Goal: Information Seeking & Learning: Learn about a topic

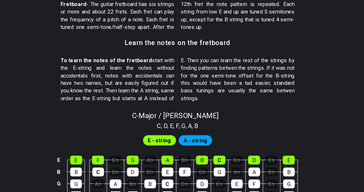
scroll to position [410, 0]
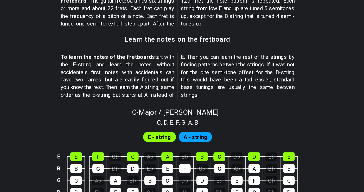
click at [170, 150] on span "E - string" at bounding box center [168, 150] width 18 height 8
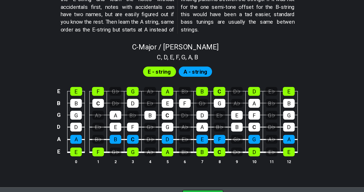
scroll to position [460, 0]
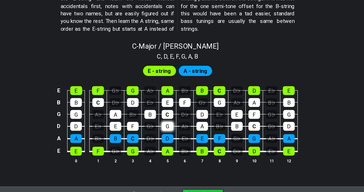
click at [174, 142] on div "G" at bounding box center [174, 142] width 9 height 7
click at [173, 142] on div "G" at bounding box center [174, 142] width 9 height 7
click at [174, 135] on div "C" at bounding box center [174, 132] width 9 height 7
click at [163, 144] on div "G♭" at bounding box center [161, 142] width 9 height 7
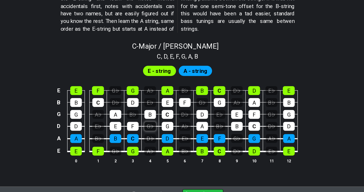
click at [163, 144] on div "G♭" at bounding box center [161, 142] width 9 height 7
click at [173, 116] on div "A" at bounding box center [174, 114] width 9 height 7
click at [143, 116] on div "G" at bounding box center [147, 114] width 9 height 7
click at [108, 111] on div "E" at bounding box center [104, 114] width 9 height 7
click at [109, 111] on td "E" at bounding box center [104, 109] width 13 height 9
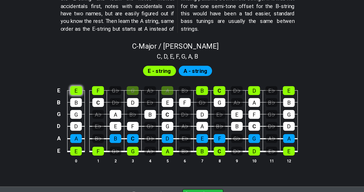
click at [104, 111] on div "E" at bounding box center [104, 114] width 9 height 7
click at [158, 116] on div "A♭" at bounding box center [160, 114] width 9 height 7
click at [176, 115] on div "A" at bounding box center [174, 114] width 9 height 7
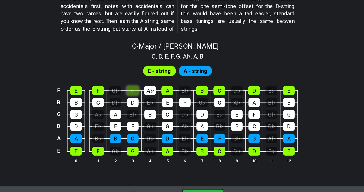
click at [146, 115] on div "G" at bounding box center [147, 114] width 9 height 7
click at [159, 114] on div "A♭" at bounding box center [160, 114] width 9 height 7
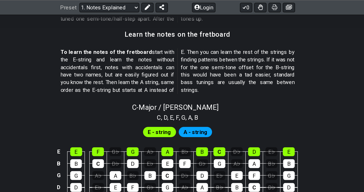
scroll to position [458, 0]
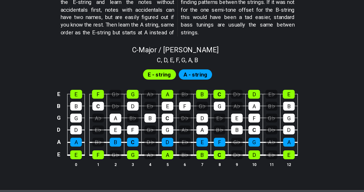
click at [166, 102] on span "E - string" at bounding box center [168, 102] width 18 height 8
click at [173, 115] on div "A" at bounding box center [174, 116] width 9 height 7
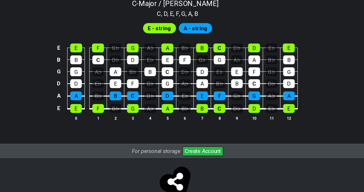
scroll to position [507, 0]
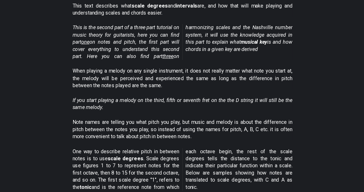
scroll to position [81, 0]
